Goal: Task Accomplishment & Management: Complete application form

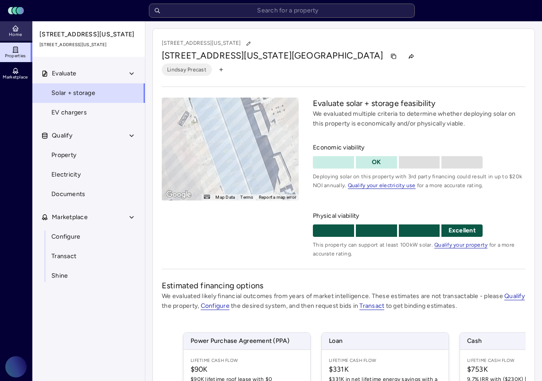
click at [20, 27] on link "Home" at bounding box center [16, 30] width 32 height 19
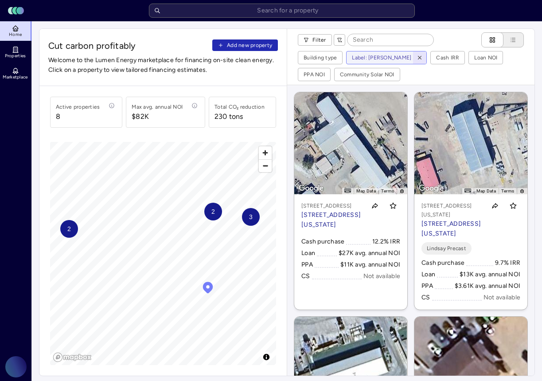
click at [417, 56] on icon "button" at bounding box center [419, 57] width 6 height 6
click at [331, 40] on div "Filter" at bounding box center [366, 39] width 136 height 15
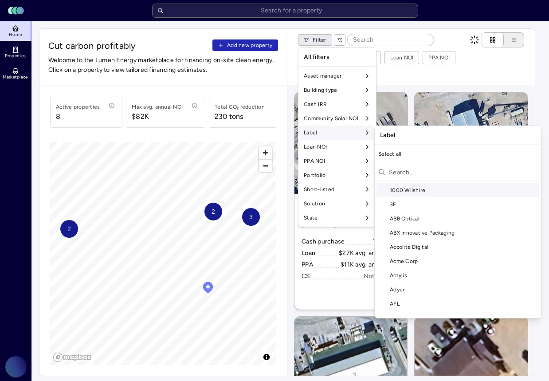
click at [407, 167] on input "text" at bounding box center [463, 172] width 148 height 14
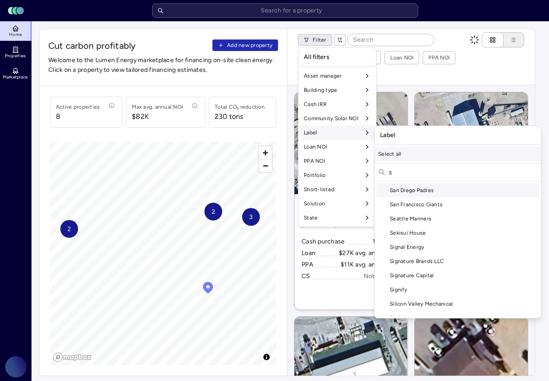
scroll to position [1327, 0]
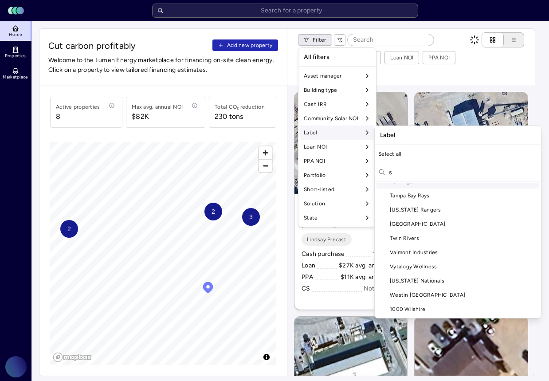
click at [413, 172] on input "s" at bounding box center [463, 172] width 148 height 14
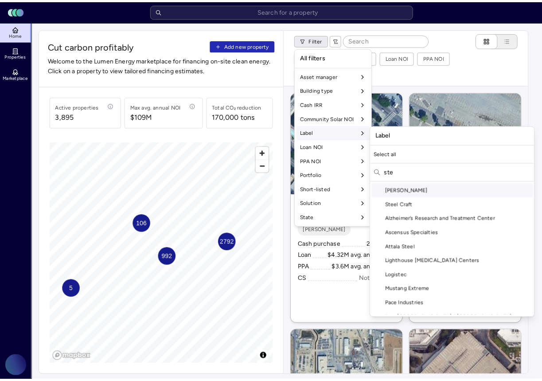
scroll to position [37, 0]
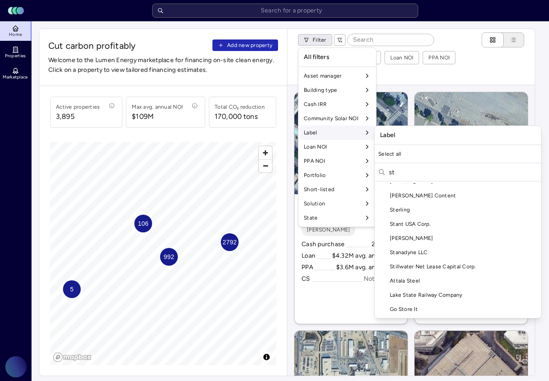
type input "s"
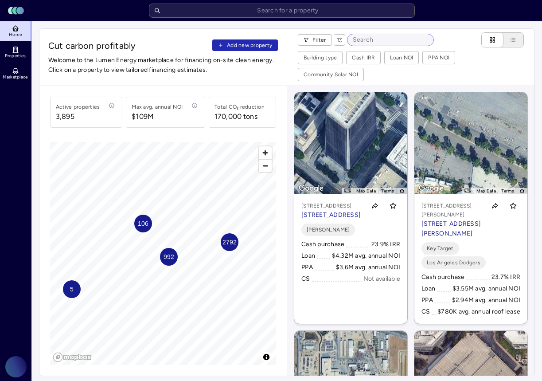
click at [389, 38] on input at bounding box center [390, 40] width 86 height 12
paste input "[STREET_ADDRESS][PERSON_NAME]"
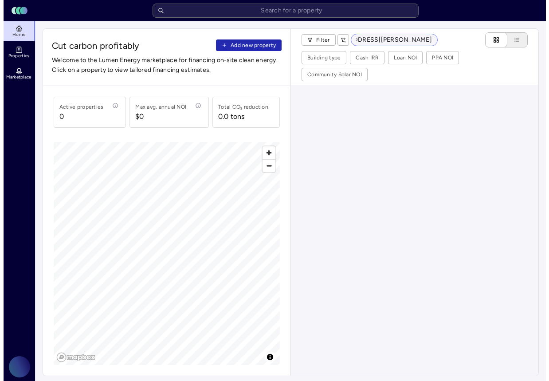
scroll to position [0, 0]
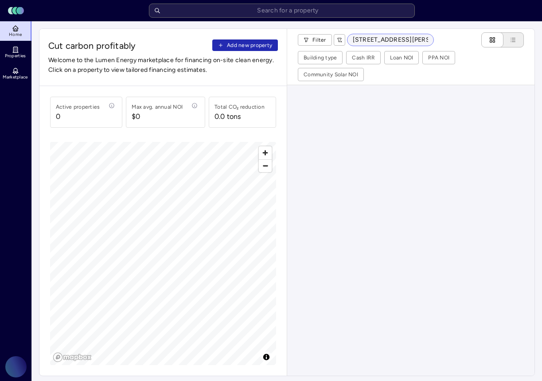
drag, startPoint x: 418, startPoint y: 40, endPoint x: 407, endPoint y: 39, distance: 10.6
click at [407, 39] on input "[STREET_ADDRESS][PERSON_NAME]" at bounding box center [390, 40] width 86 height 12
type input "4772 [PERSON_NAME] R"
click at [246, 47] on span "Add new property" at bounding box center [249, 45] width 45 height 9
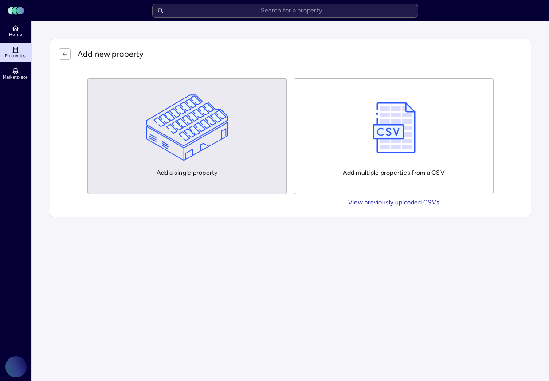
click at [195, 147] on img "button" at bounding box center [187, 127] width 83 height 66
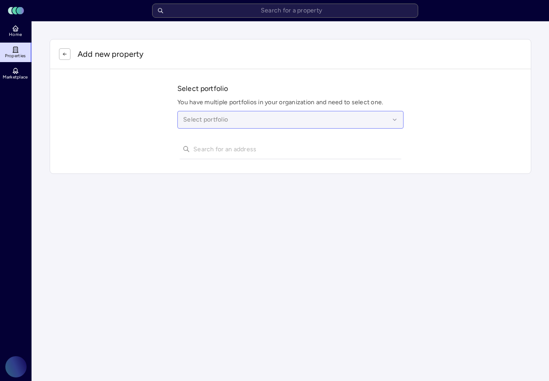
click at [207, 119] on div at bounding box center [286, 120] width 206 height 10
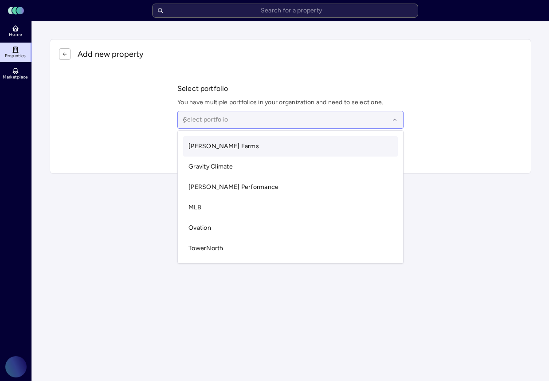
type input "gr"
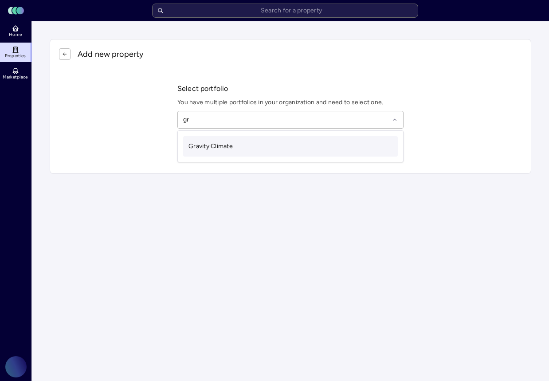
click at [211, 144] on span "Gravity Climate" at bounding box center [210, 146] width 44 height 8
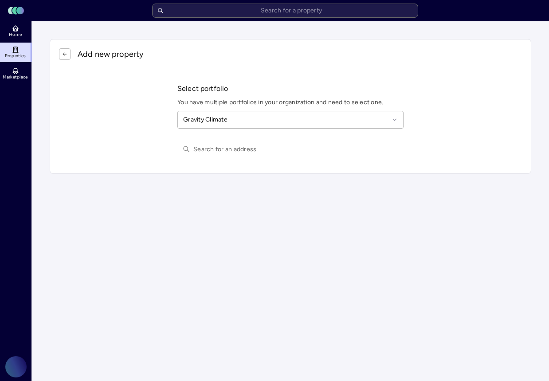
click at [210, 147] on input "text" at bounding box center [295, 148] width 205 height 19
paste input "[STREET_ADDRESS][PERSON_NAME]"
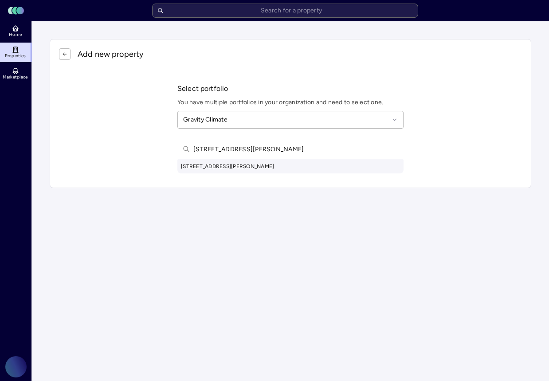
type input "[STREET_ADDRESS][PERSON_NAME]"
click at [206, 165] on div "[STREET_ADDRESS][PERSON_NAME]" at bounding box center [290, 166] width 226 height 14
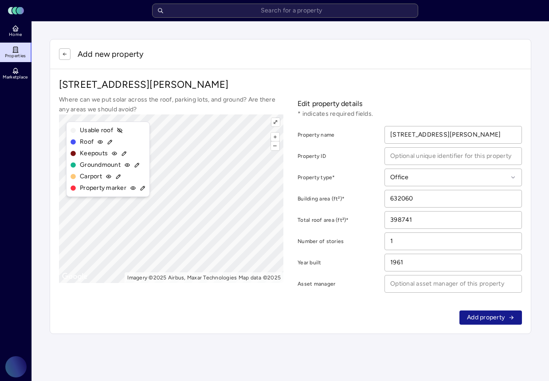
click at [474, 319] on span "Add property" at bounding box center [486, 317] width 38 height 10
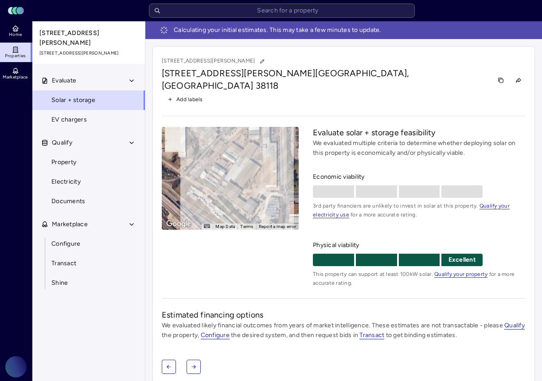
click at [191, 95] on span "Add labels" at bounding box center [189, 99] width 27 height 9
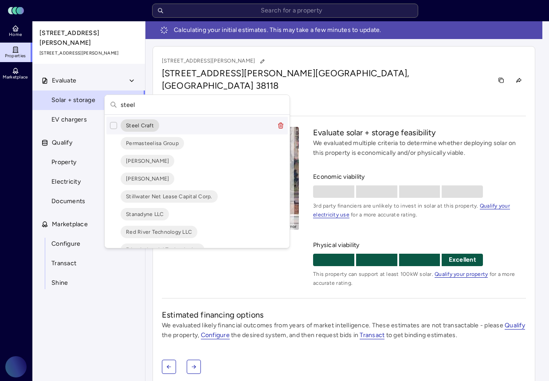
scroll to position [82, 0]
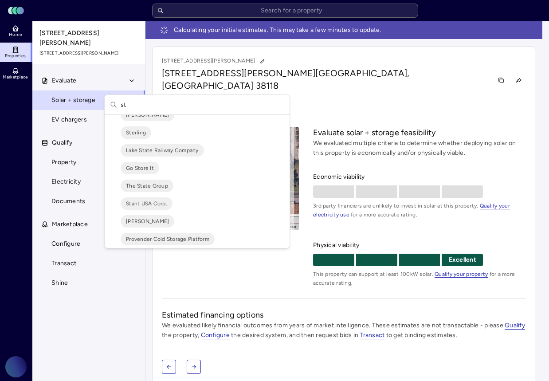
type input "s"
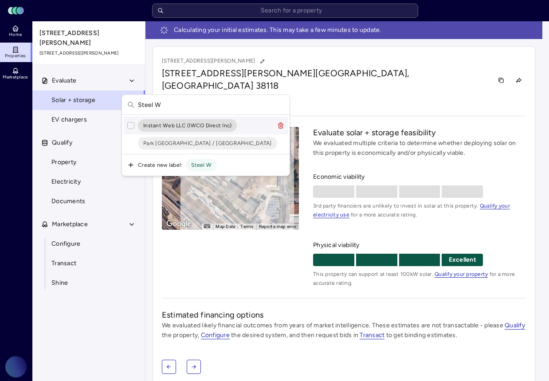
scroll to position [0, 0]
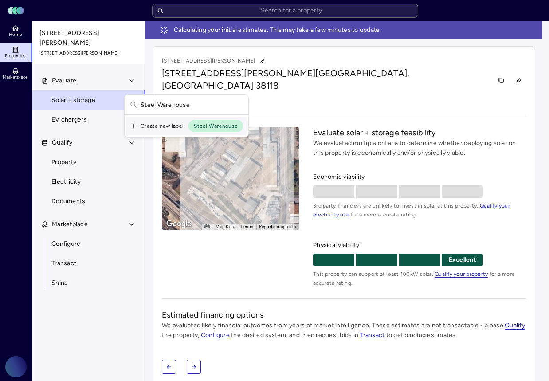
type input "Steel Warehouse"
click at [213, 127] on span "Steel Warehouse" at bounding box center [216, 126] width 44 height 6
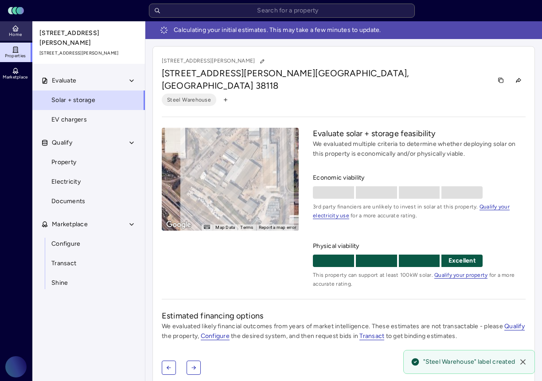
click at [26, 33] on link "Home" at bounding box center [16, 30] width 32 height 19
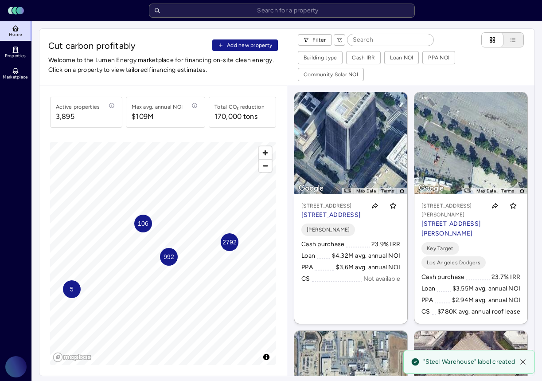
click at [256, 44] on span "Add new property" at bounding box center [249, 45] width 45 height 9
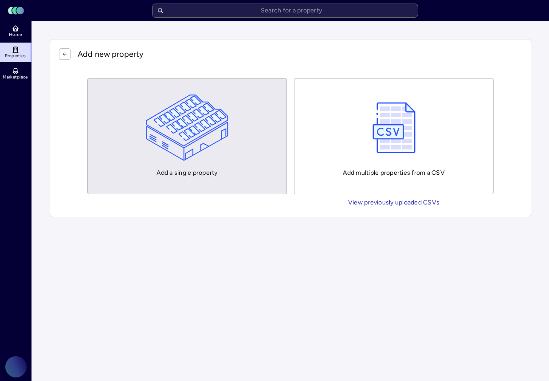
click at [203, 112] on img "button" at bounding box center [187, 127] width 83 height 66
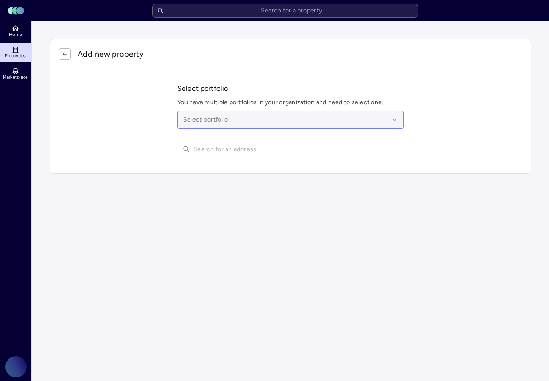
click at [211, 124] on div at bounding box center [286, 120] width 206 height 10
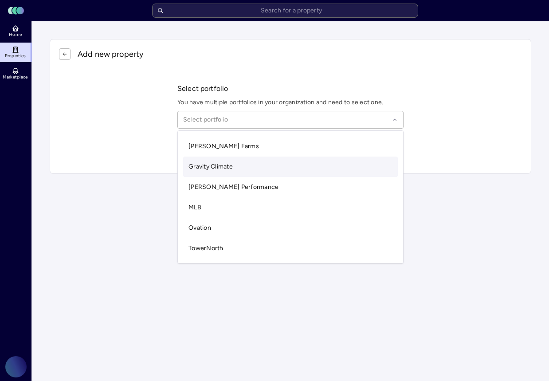
click at [214, 160] on div "Gravity Climate" at bounding box center [290, 166] width 214 height 20
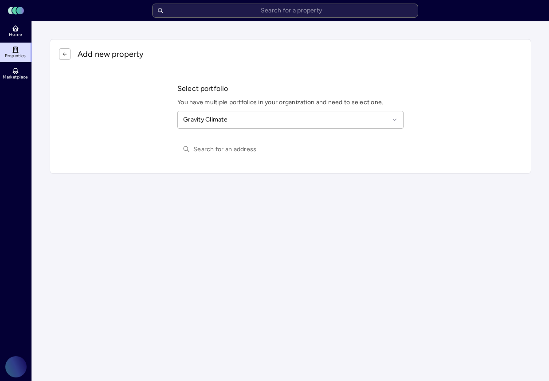
click at [212, 149] on input "text" at bounding box center [295, 148] width 205 height 19
paste input "[STREET_ADDRESS][PERSON_NAME]"
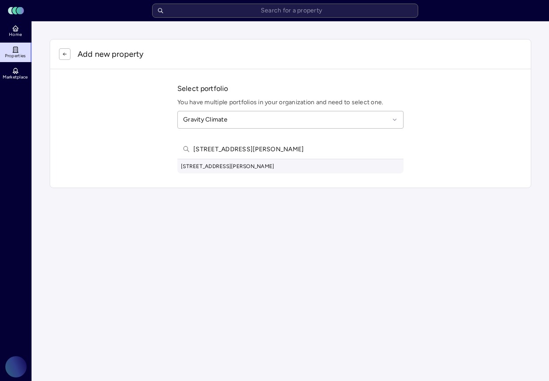
type input "[STREET_ADDRESS][PERSON_NAME]"
click at [274, 162] on div "[STREET_ADDRESS][PERSON_NAME]" at bounding box center [290, 166] width 226 height 14
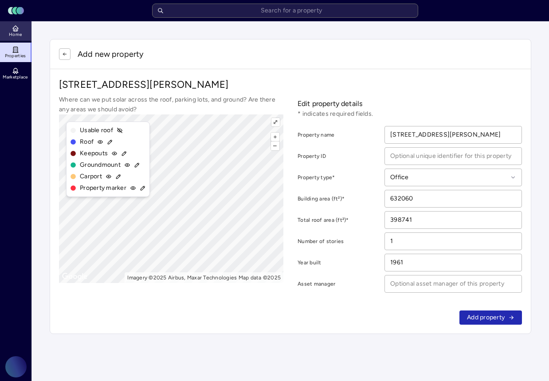
click at [19, 39] on link "Home" at bounding box center [16, 30] width 32 height 19
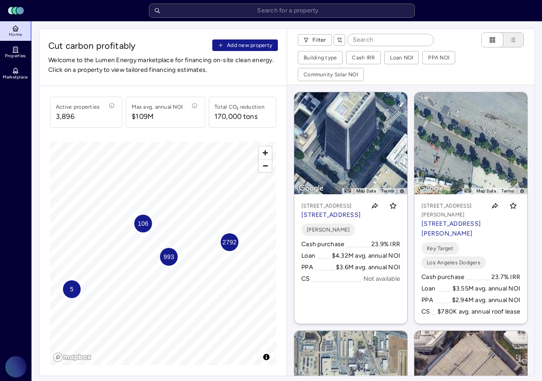
click at [225, 44] on button "Add new property" at bounding box center [245, 45] width 66 height 12
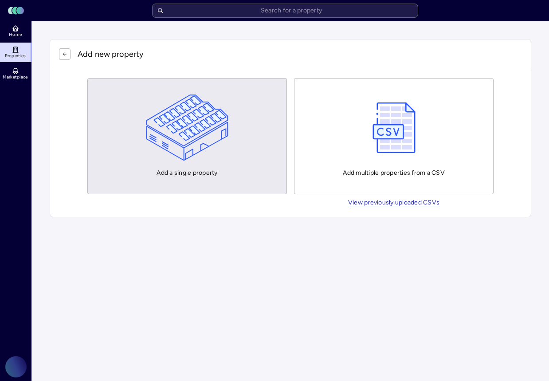
click at [162, 112] on img "button" at bounding box center [187, 127] width 83 height 66
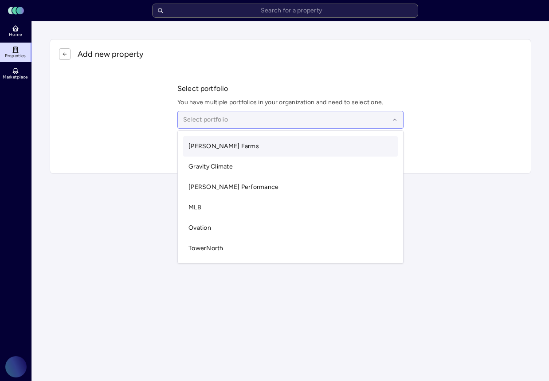
click at [239, 124] on div at bounding box center [286, 120] width 206 height 10
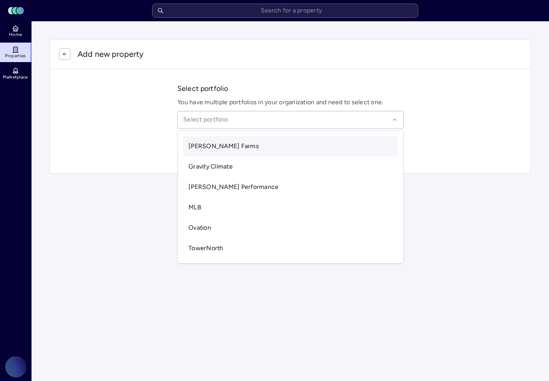
click at [245, 165] on div "Gravity Climate" at bounding box center [290, 166] width 214 height 20
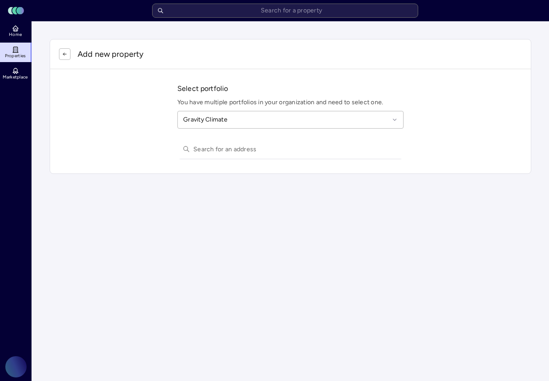
click at [219, 147] on input "text" at bounding box center [295, 148] width 205 height 19
paste input "[STREET_ADDRESS][PERSON_NAME]"
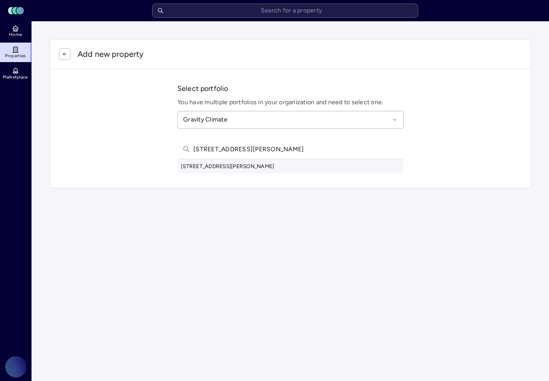
type input "[STREET_ADDRESS][PERSON_NAME]"
click at [226, 167] on div "[STREET_ADDRESS][PERSON_NAME]" at bounding box center [290, 166] width 226 height 14
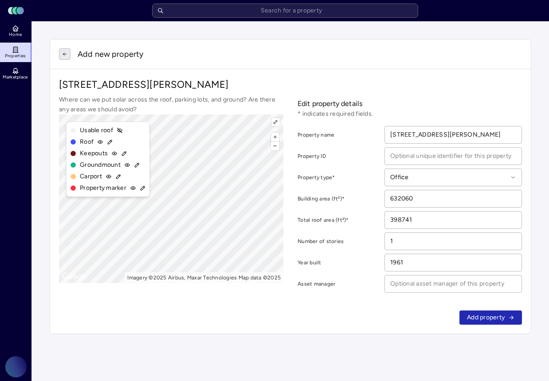
click at [65, 53] on icon "button" at bounding box center [64, 53] width 5 height 5
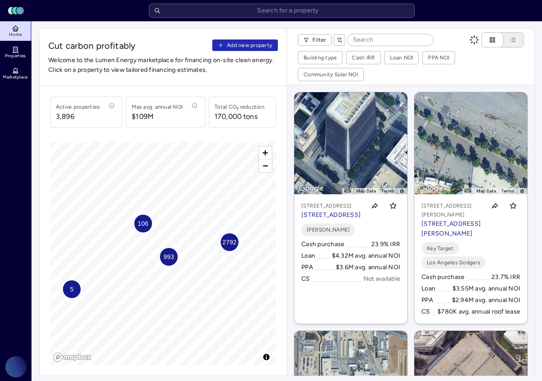
click at [235, 53] on div "Cut carbon profitably Add new property Welcome to the Lumen Energy marketplace …" at bounding box center [162, 57] width 247 height 57
click at [236, 47] on span "Add new property" at bounding box center [249, 45] width 45 height 9
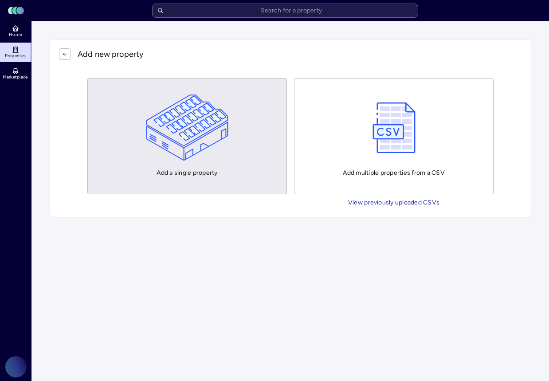
click at [226, 123] on img "button" at bounding box center [187, 127] width 83 height 66
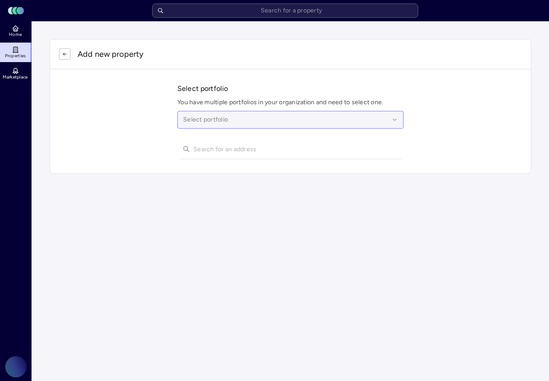
click at [220, 120] on div at bounding box center [286, 120] width 206 height 10
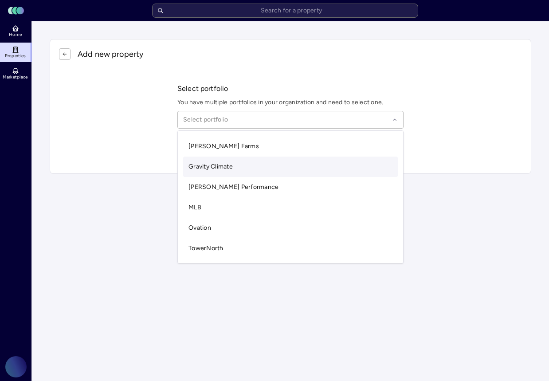
click at [209, 170] on span "Gravity Climate" at bounding box center [210, 167] width 44 height 8
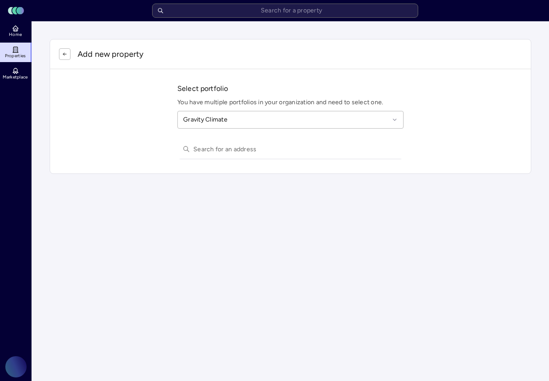
click at [189, 151] on icon at bounding box center [186, 148] width 7 height 7
click at [213, 151] on input "text" at bounding box center [295, 148] width 205 height 19
paste input "[STREET_ADDRESS]"
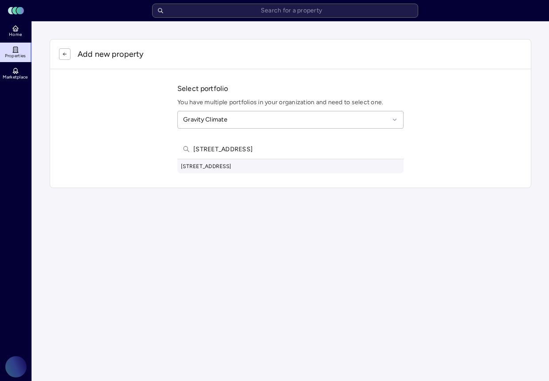
type input "[STREET_ADDRESS]"
click at [276, 168] on div "[STREET_ADDRESS]" at bounding box center [290, 166] width 226 height 14
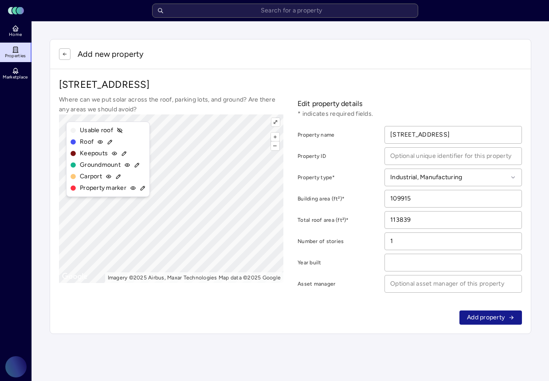
click at [478, 319] on span "Add property" at bounding box center [486, 317] width 38 height 10
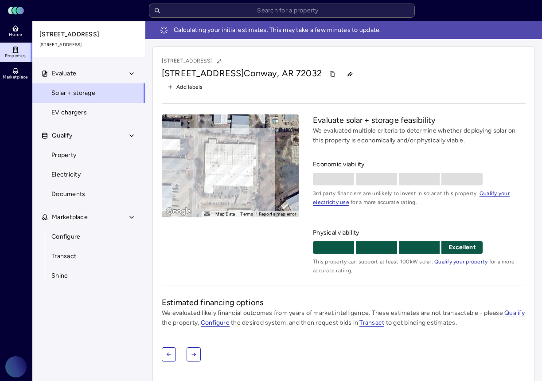
click at [195, 90] on span "Add labels" at bounding box center [189, 86] width 27 height 9
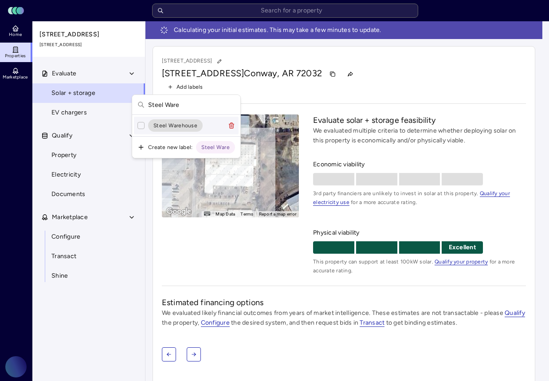
type input "Steel Ware"
click at [167, 128] on span "Steel Warehouse" at bounding box center [175, 125] width 44 height 9
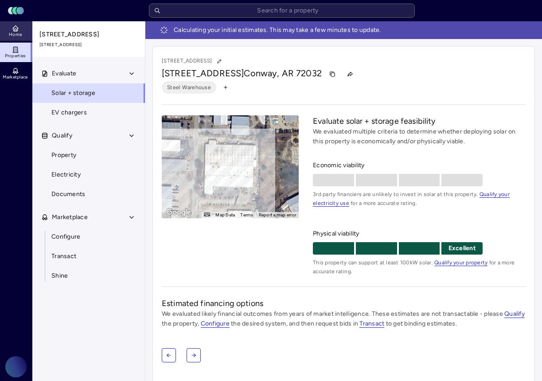
click at [21, 31] on link "Home" at bounding box center [16, 30] width 32 height 19
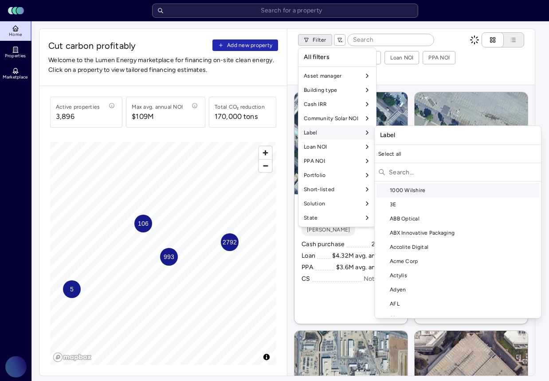
click at [355, 133] on div "Label" at bounding box center [337, 132] width 74 height 14
click at [408, 174] on input "text" at bounding box center [463, 172] width 148 height 14
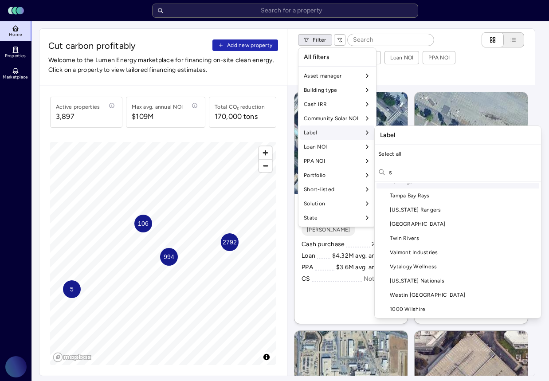
click at [427, 175] on input "s" at bounding box center [463, 172] width 148 height 14
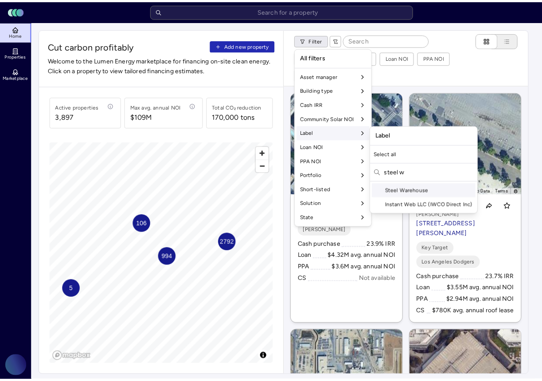
scroll to position [0, 0]
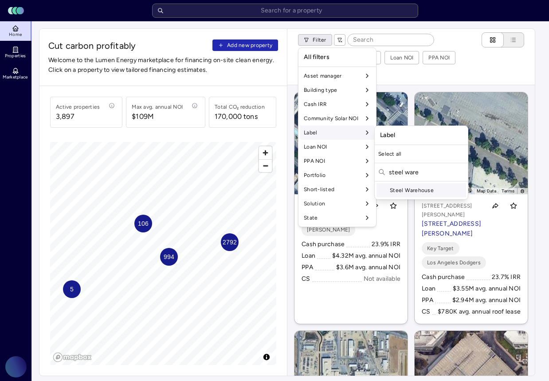
type input "steel ware"
click at [428, 189] on div "Steel Warehouse" at bounding box center [420, 190] width 89 height 14
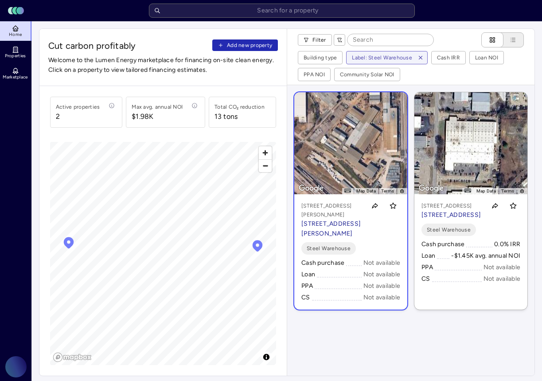
click at [331, 219] on p "[STREET_ADDRESS][PERSON_NAME]" at bounding box center [331, 228] width 61 height 19
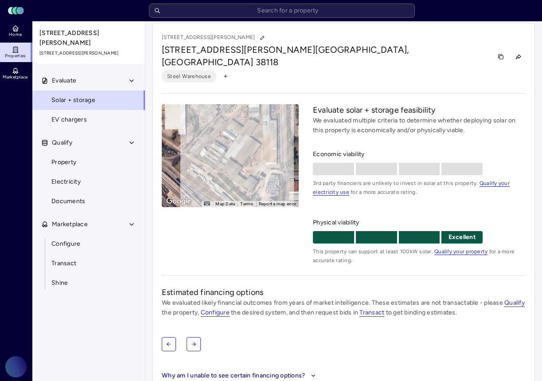
scroll to position [9, 0]
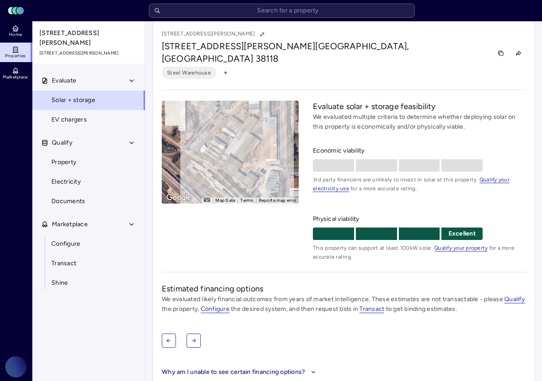
click at [235, 152] on div "To activate drag with keyboard, press Alt + Enter. Once in keyboard drag state,…" at bounding box center [230, 152] width 137 height 103
click at [91, 156] on link "Property" at bounding box center [88, 161] width 113 height 19
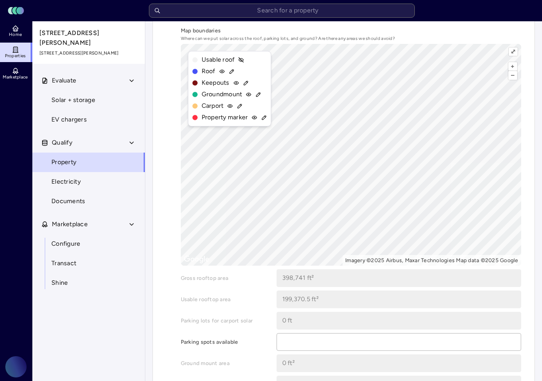
scroll to position [306, 0]
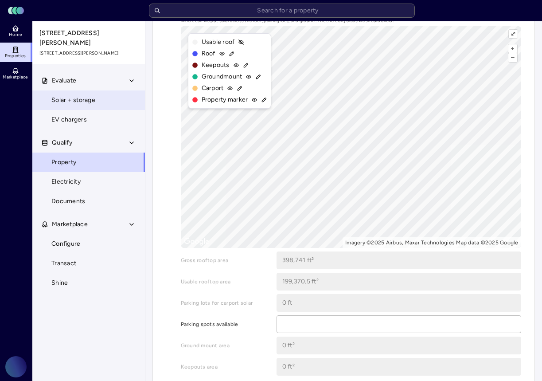
click at [100, 91] on link "Solar + storage" at bounding box center [88, 99] width 113 height 19
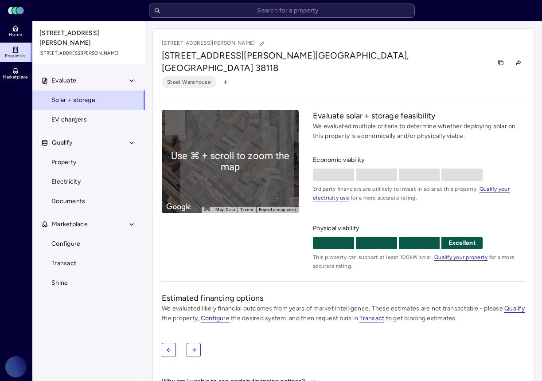
click at [19, 48] on link "Properties" at bounding box center [16, 52] width 32 height 19
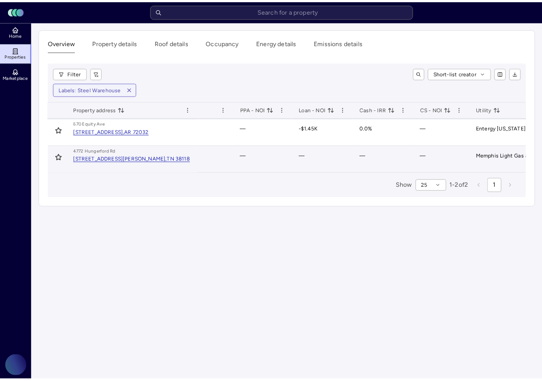
scroll to position [0, 214]
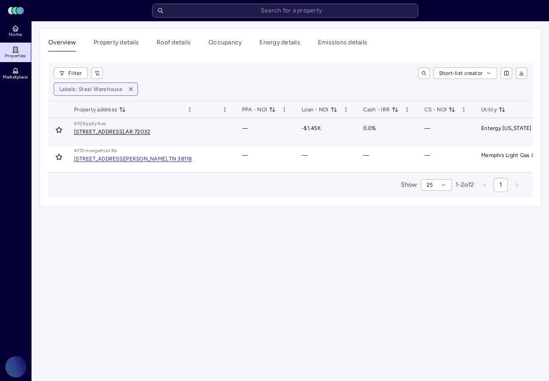
click at [122, 130] on div "[STREET_ADDRESS]," at bounding box center [99, 131] width 51 height 5
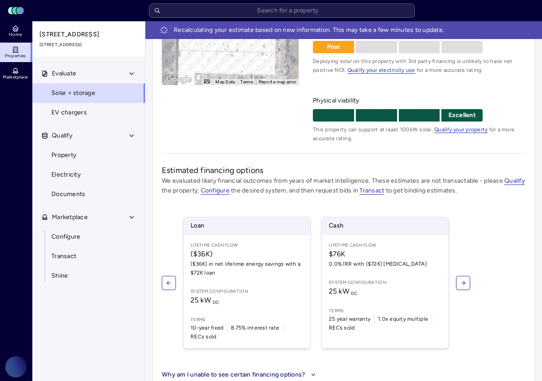
scroll to position [62, 0]
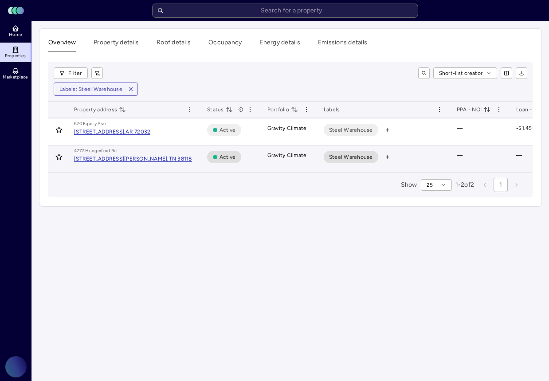
click at [120, 166] on td "[STREET_ADDRESS][PERSON_NAME]" at bounding box center [133, 158] width 133 height 27
click at [136, 162] on div "[STREET_ADDRESS][PERSON_NAME]" at bounding box center [133, 155] width 119 height 16
click at [140, 160] on div "[STREET_ADDRESS][PERSON_NAME]," at bounding box center [121, 158] width 95 height 5
